Goal: Entertainment & Leisure: Consume media (video, audio)

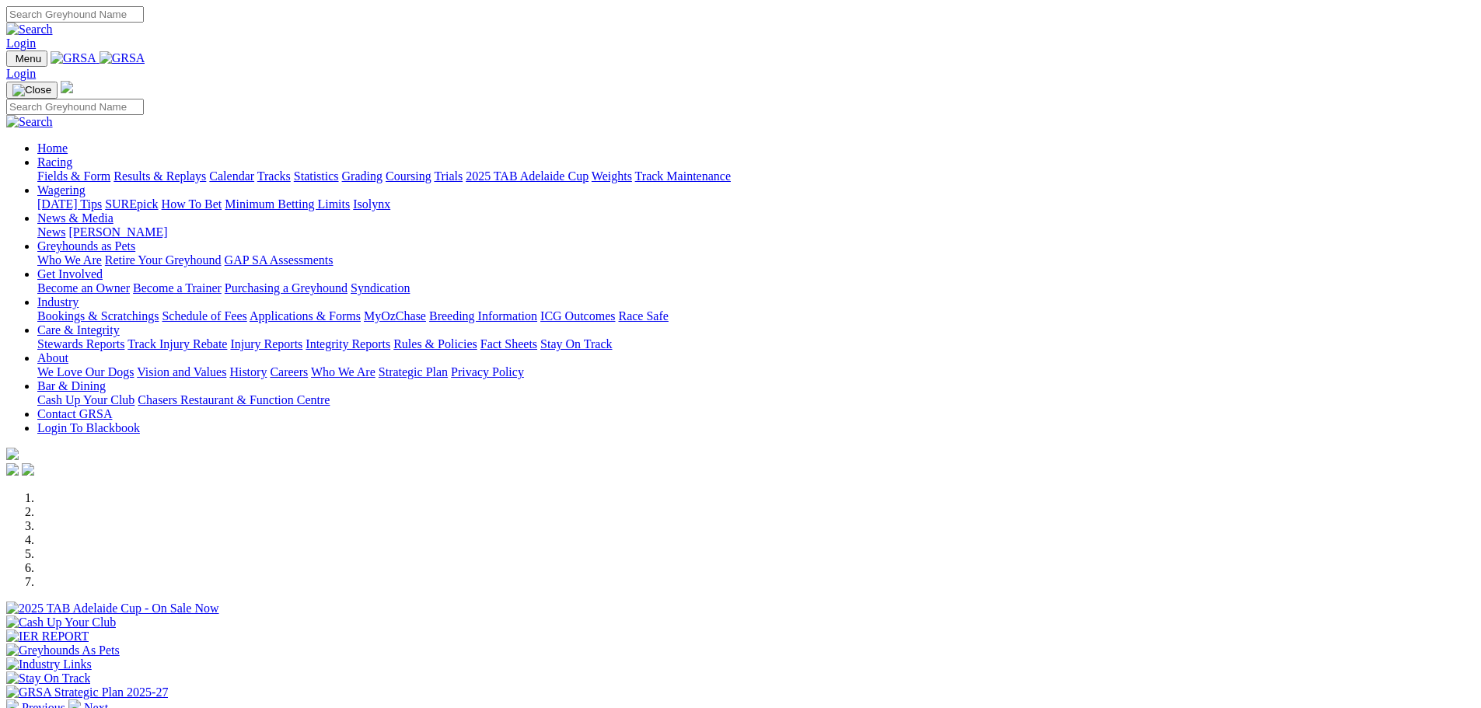
scroll to position [466, 0]
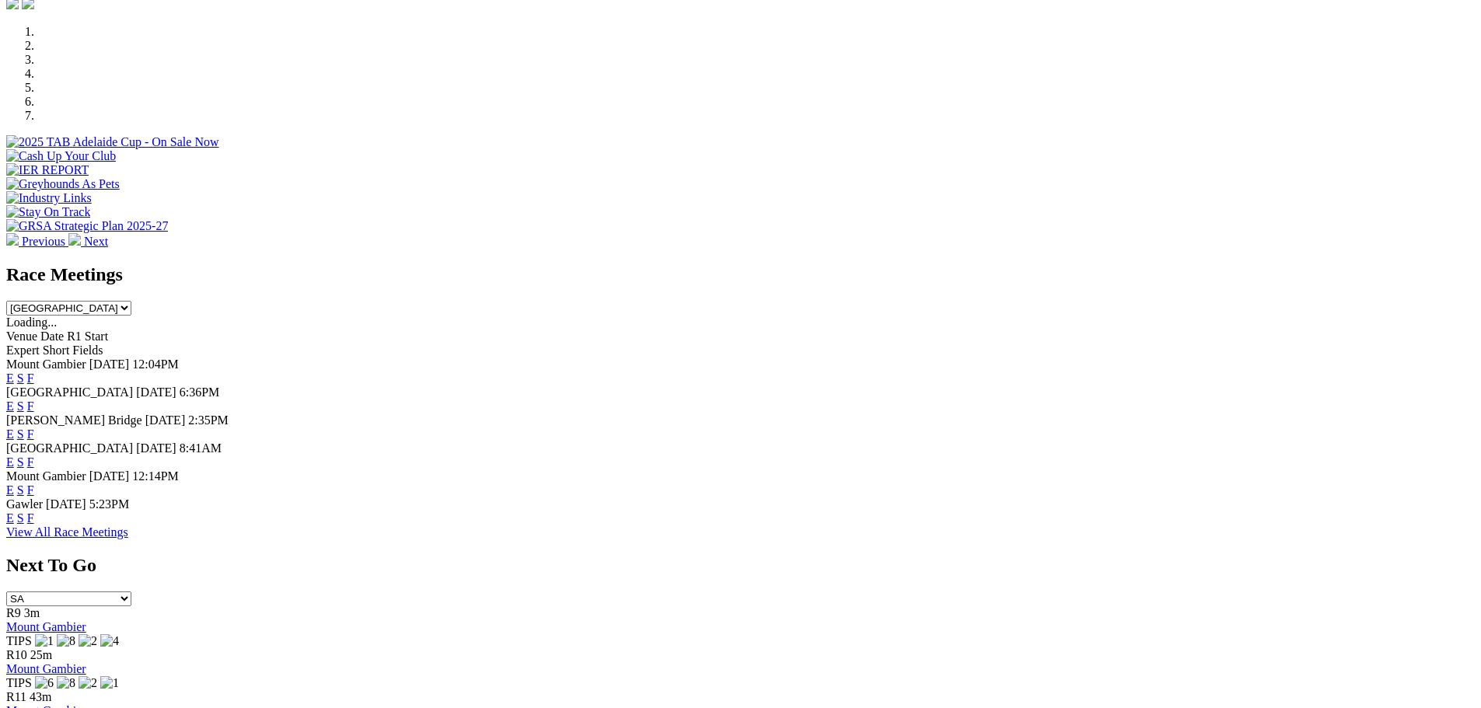
click at [14, 371] on link "E" at bounding box center [10, 377] width 8 height 13
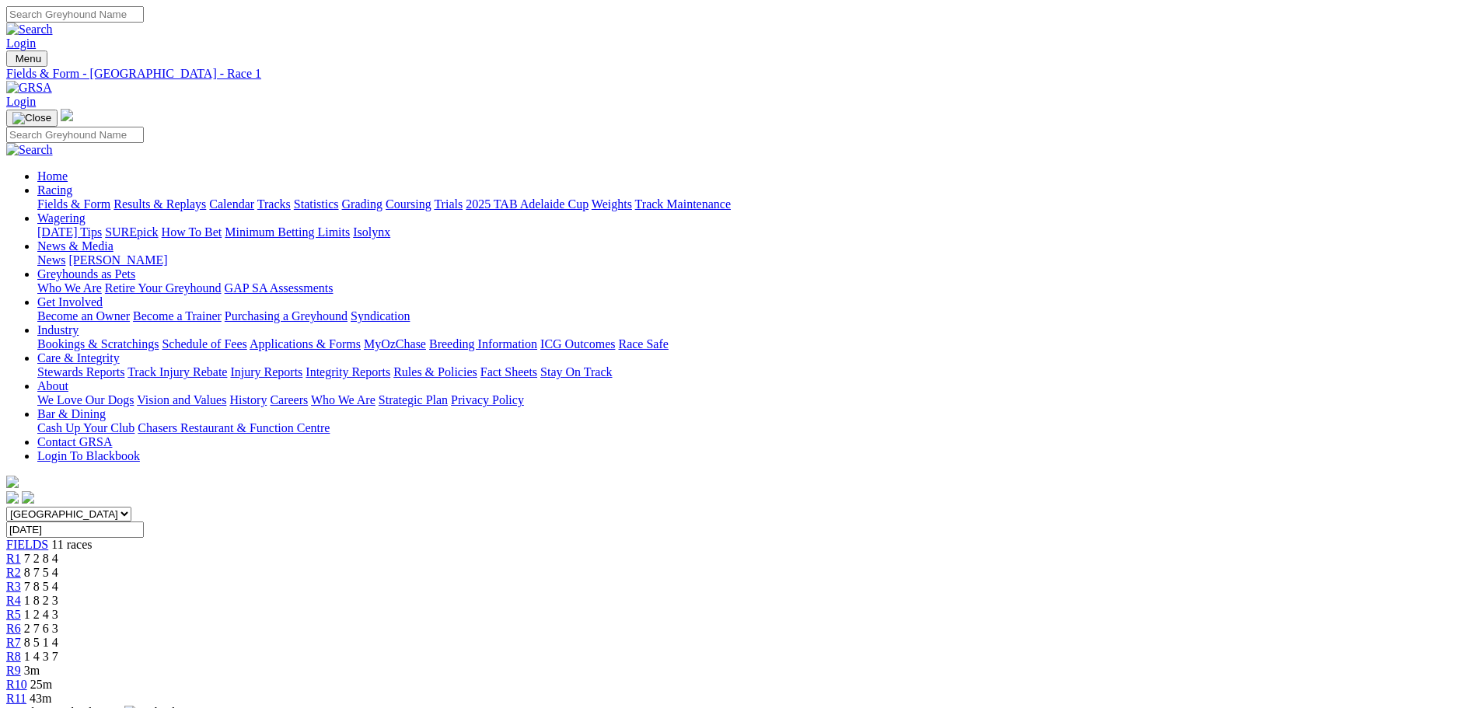
click at [21, 636] on link "R7" at bounding box center [13, 642] width 15 height 13
click at [790, 622] on div "R6 2 7 6 3" at bounding box center [740, 629] width 1468 height 14
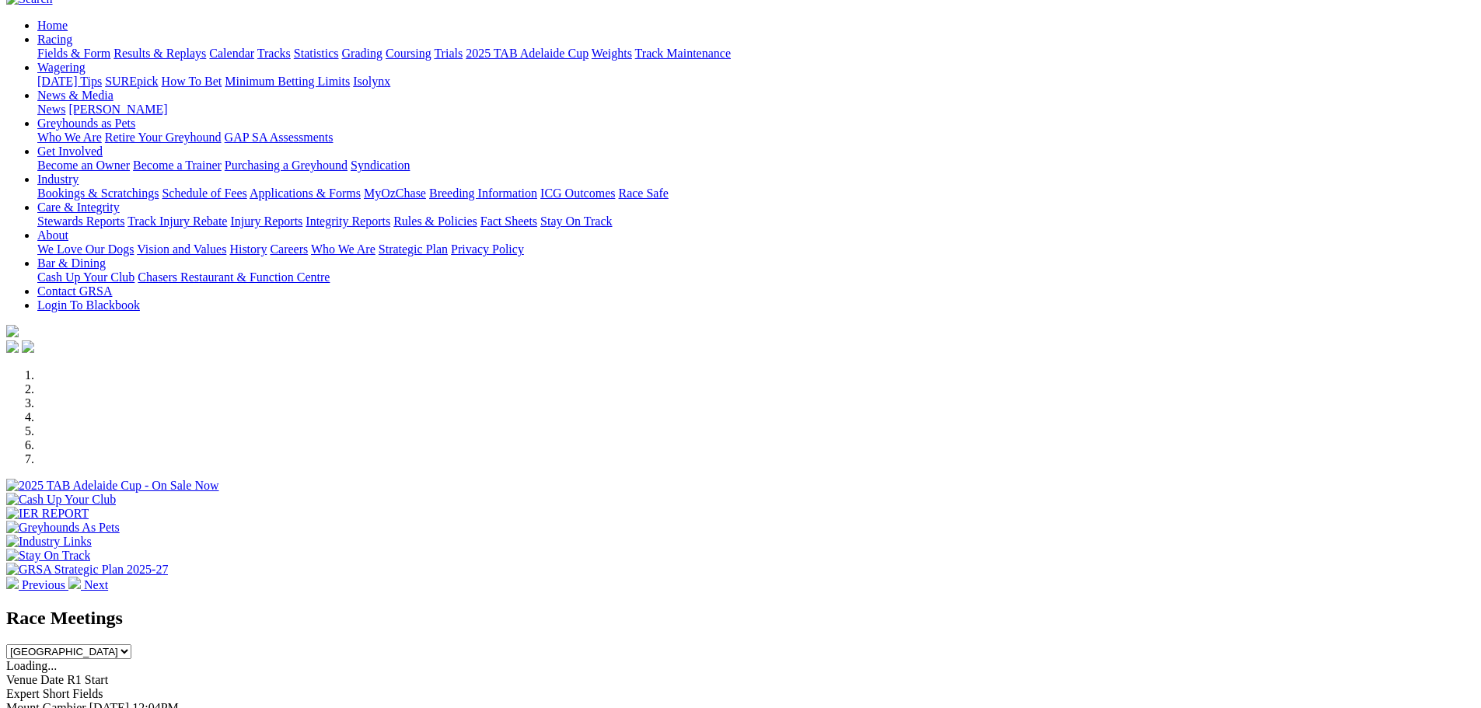
scroll to position [78, 0]
